Goal: Task Accomplishment & Management: Manage account settings

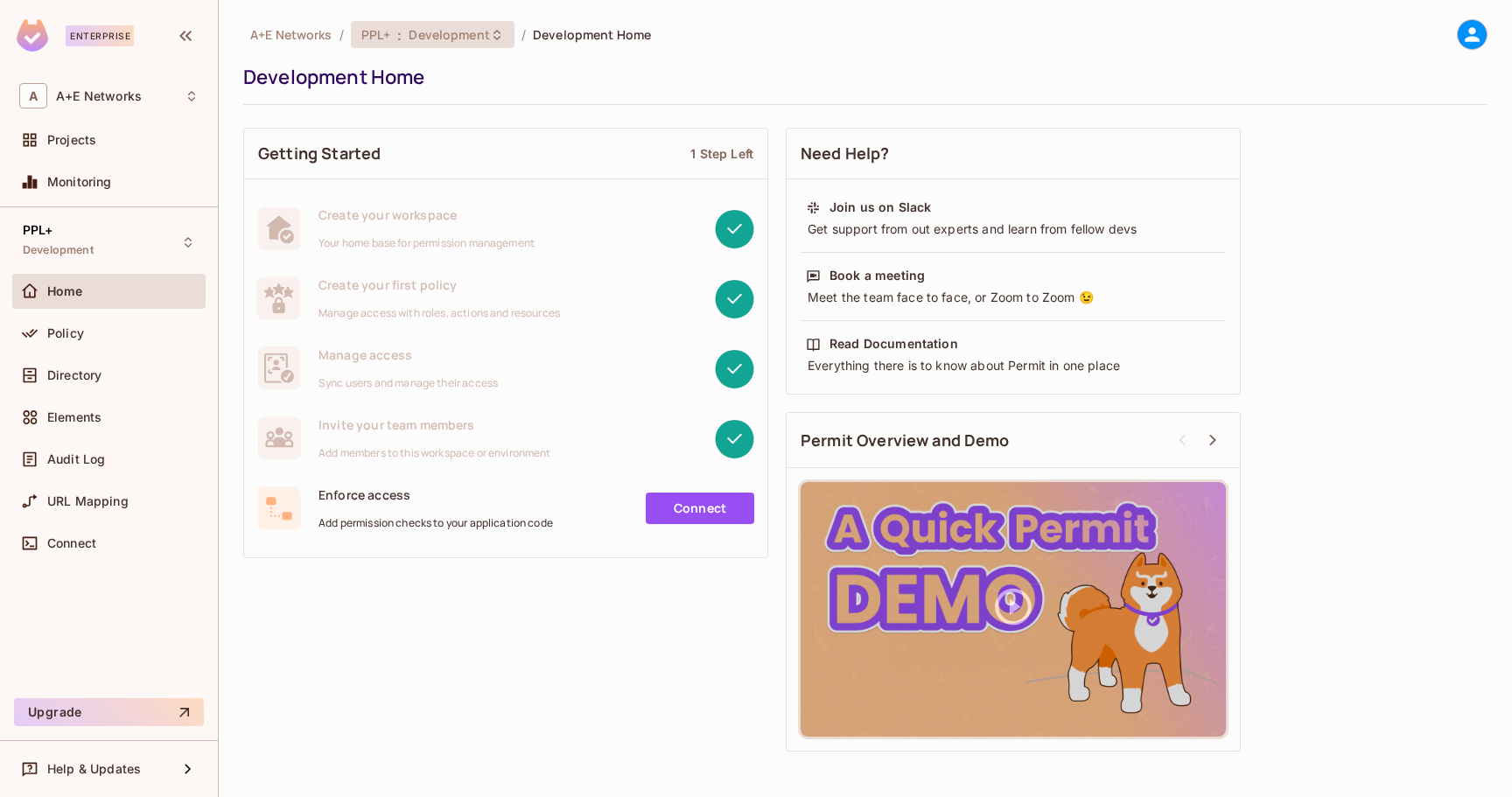
click at [466, 42] on span "Development" at bounding box center [448, 34] width 80 height 17
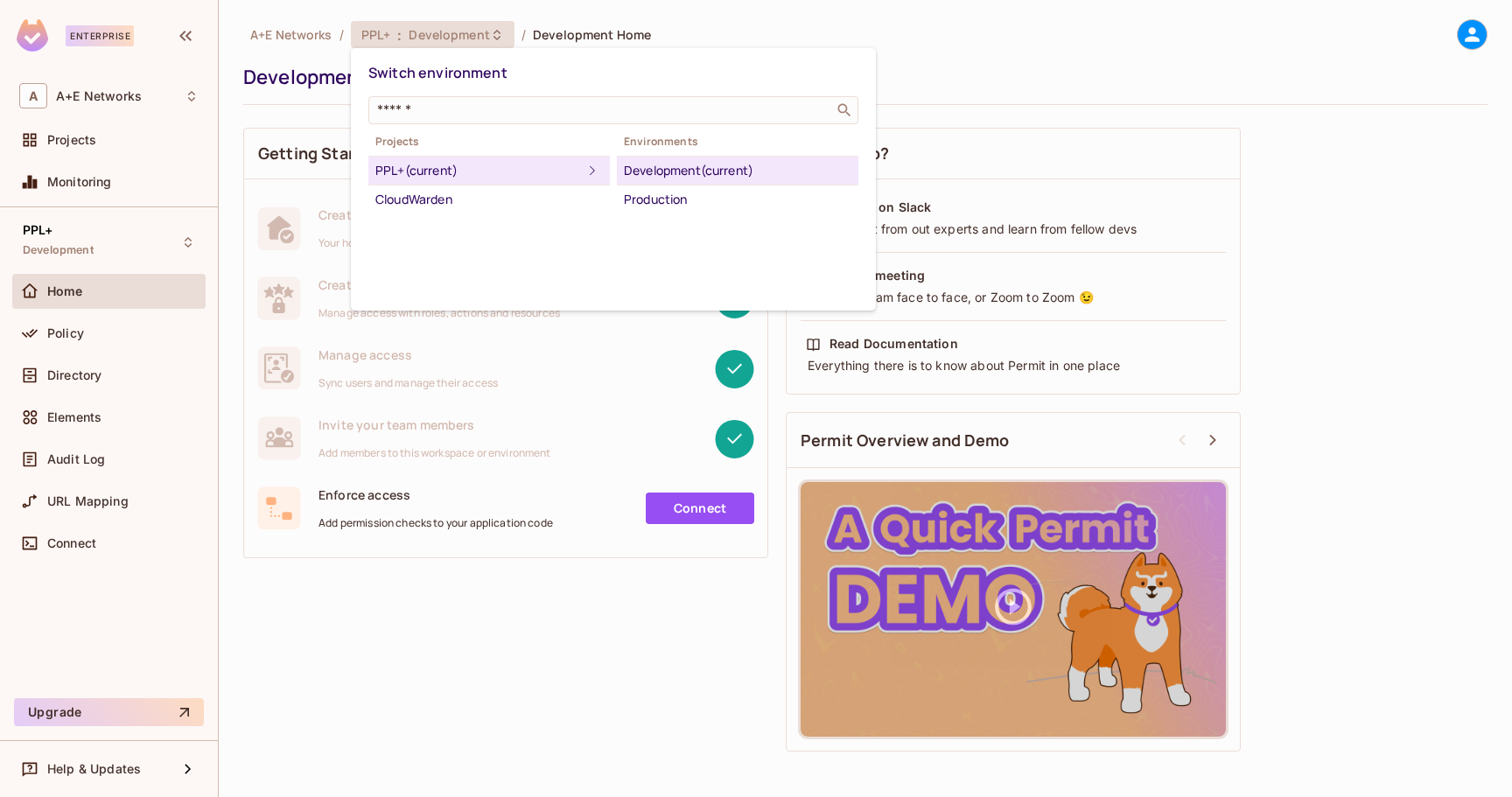
click at [683, 196] on div "Production" at bounding box center [737, 199] width 228 height 21
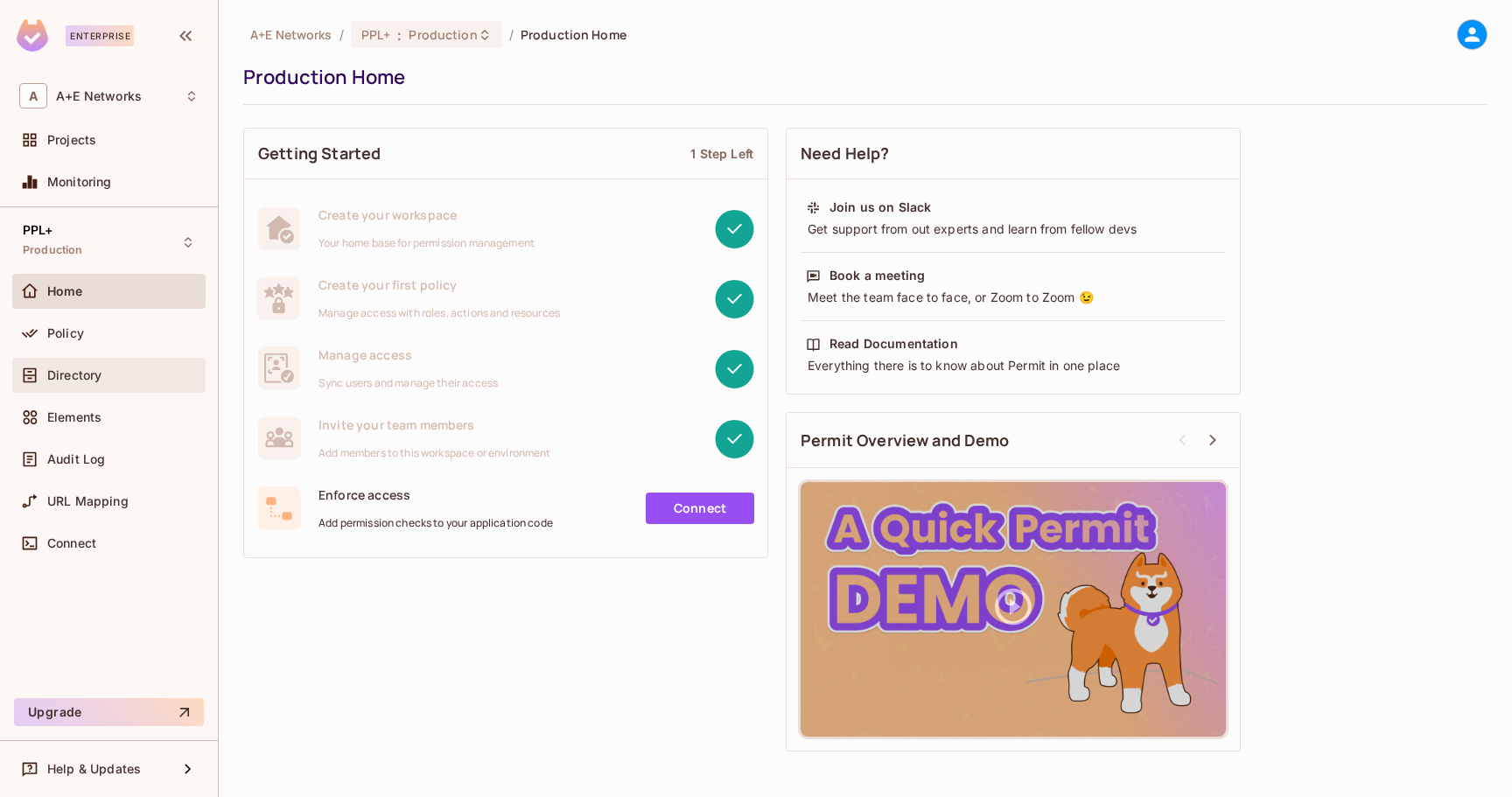
click at [94, 365] on div "Directory" at bounding box center [109, 375] width 179 height 21
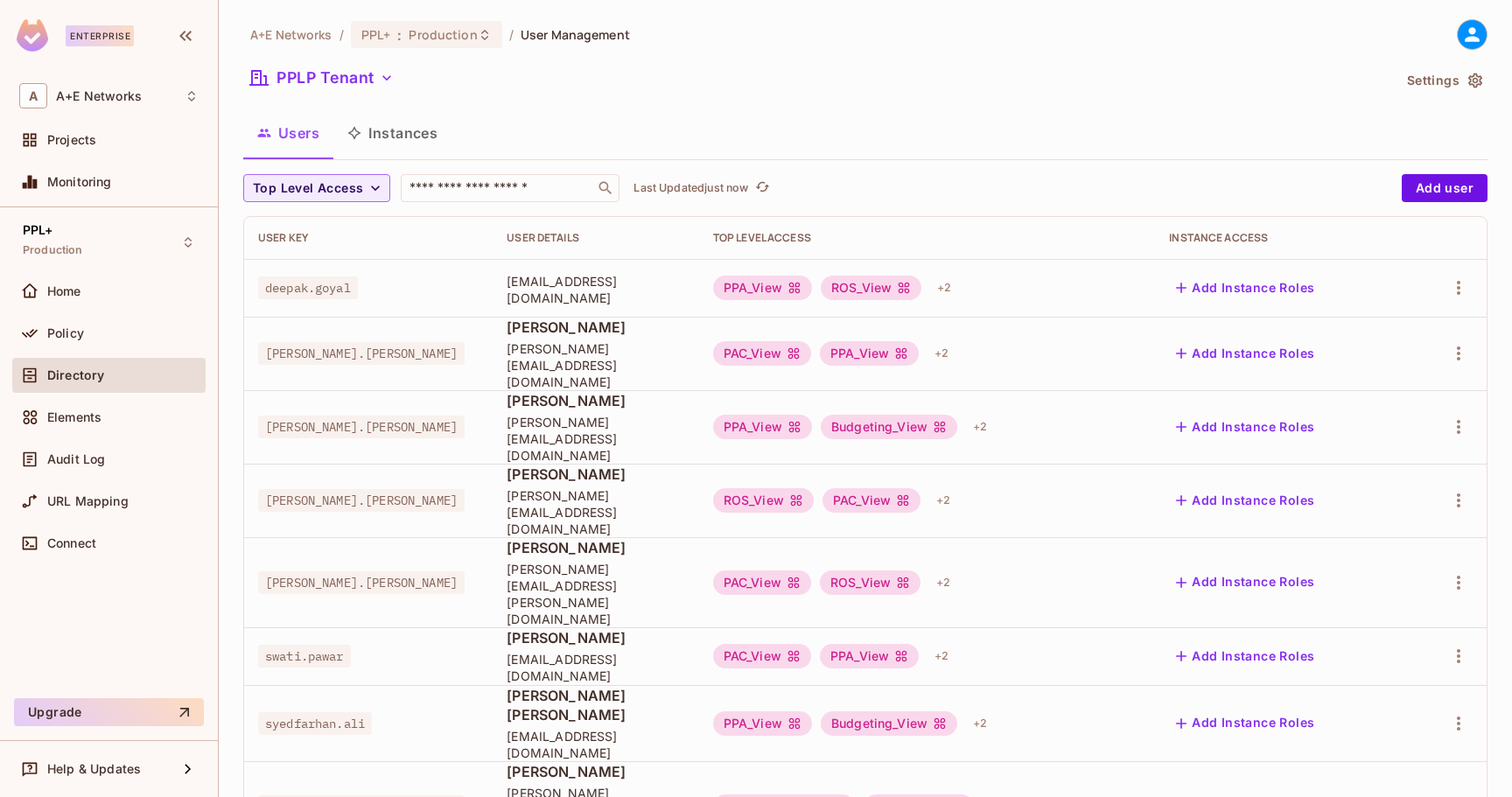
click at [496, 193] on input "text" at bounding box center [497, 187] width 184 height 18
type input "********"
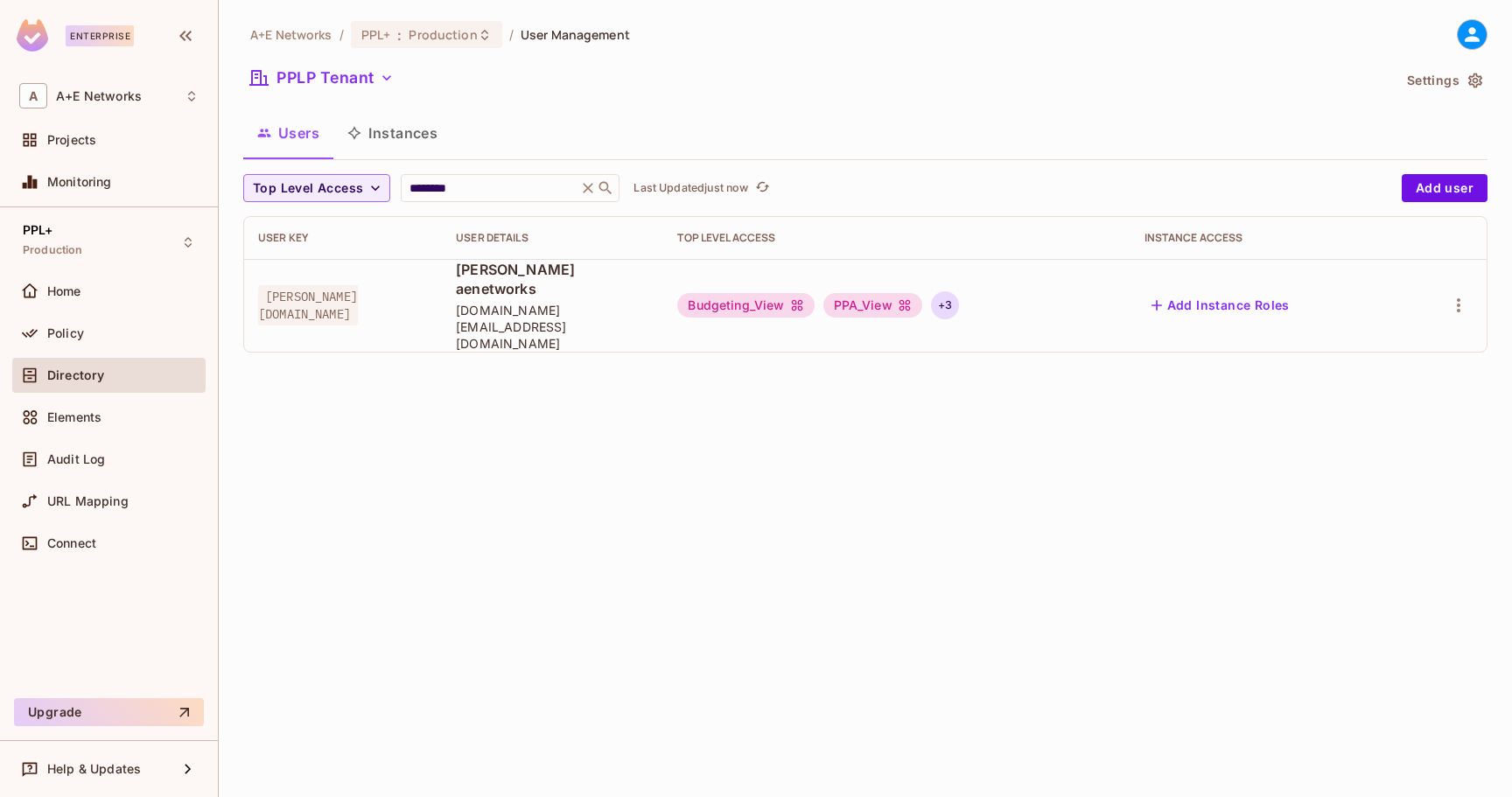
click at [959, 291] on div "+ 3" at bounding box center [945, 305] width 28 height 28
click at [843, 434] on div at bounding box center [756, 398] width 1512 height 797
